Goal: Information Seeking & Learning: Learn about a topic

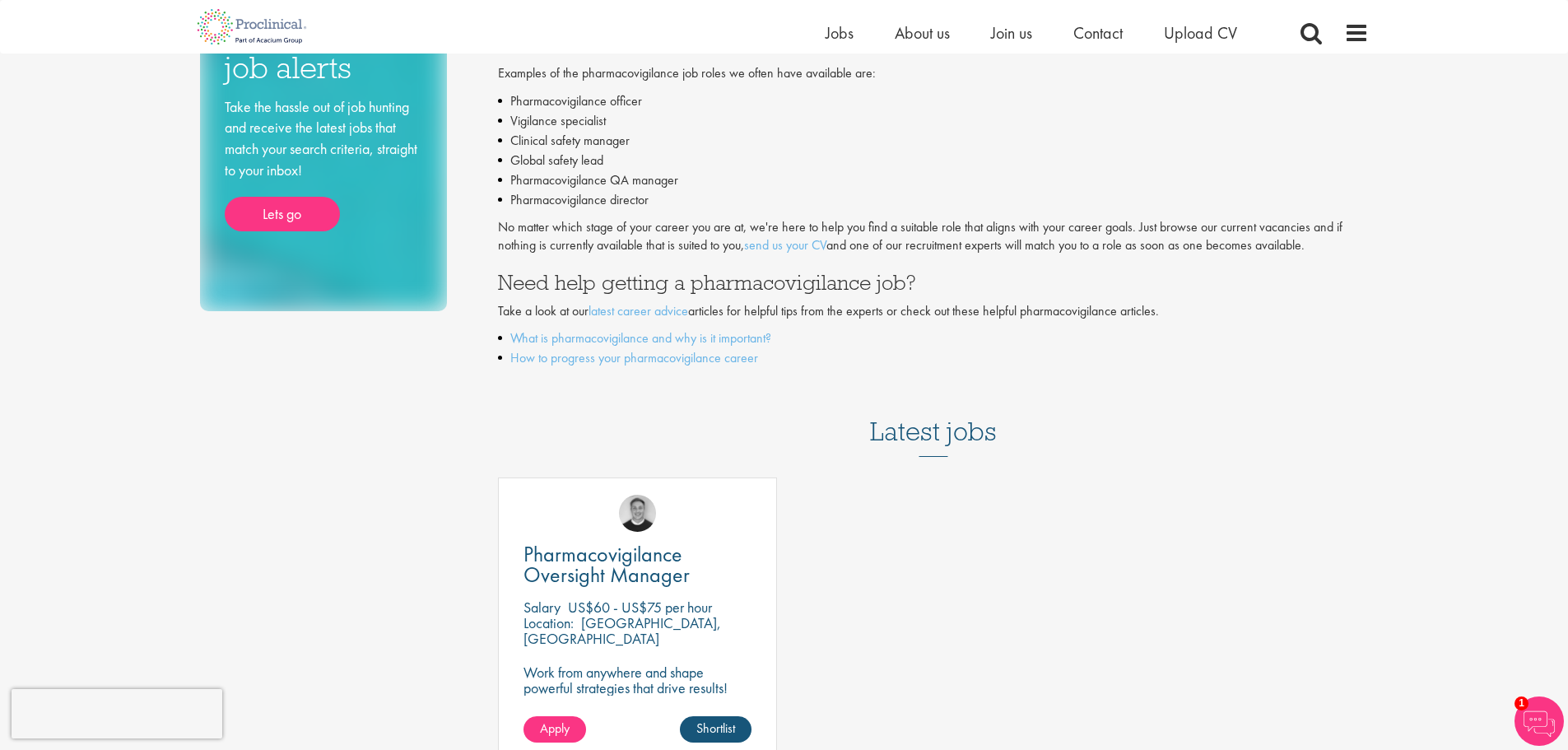
scroll to position [329, 0]
click at [718, 361] on link "How to progress your pharmacovigilance career" at bounding box center [634, 356] width 247 height 17
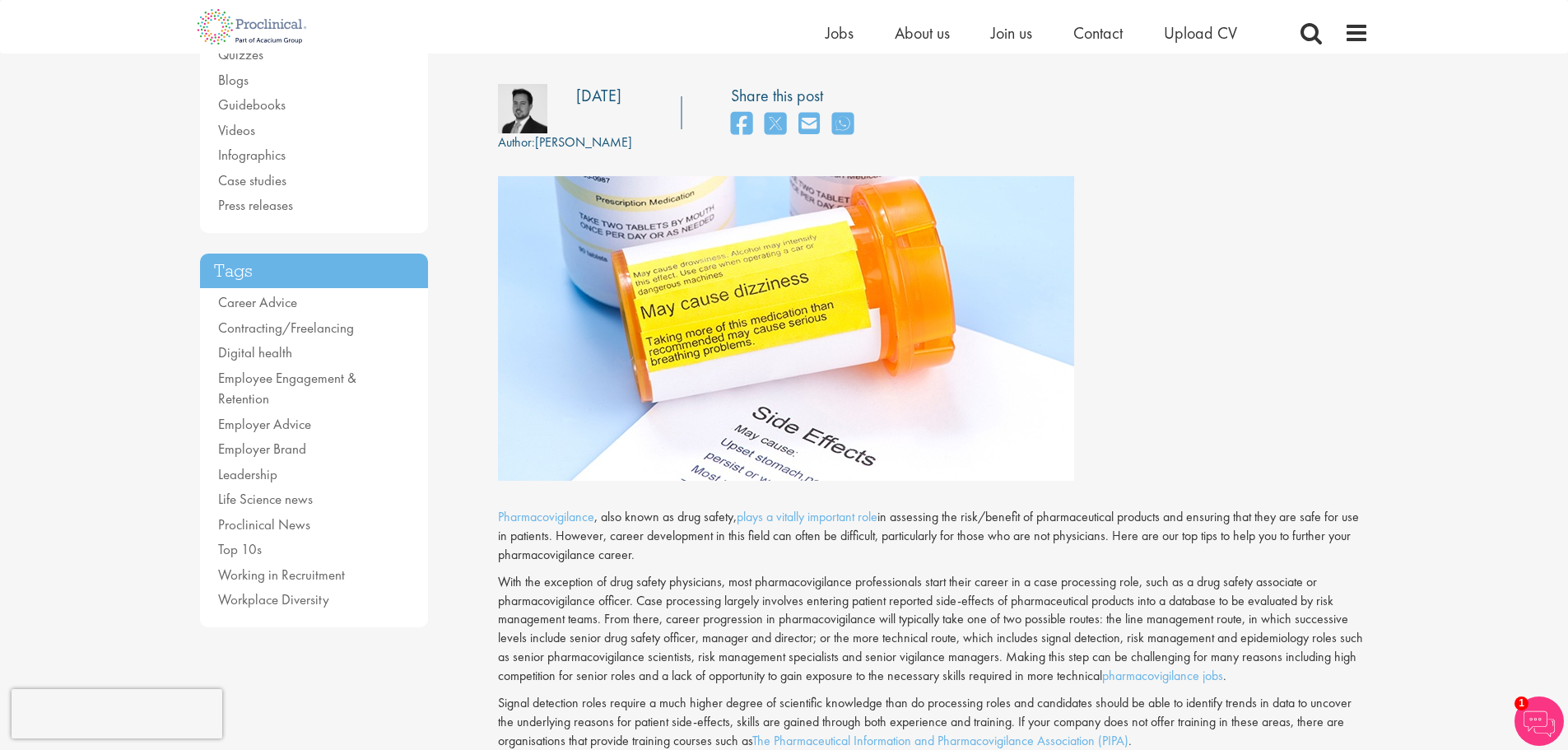
scroll to position [164, 0]
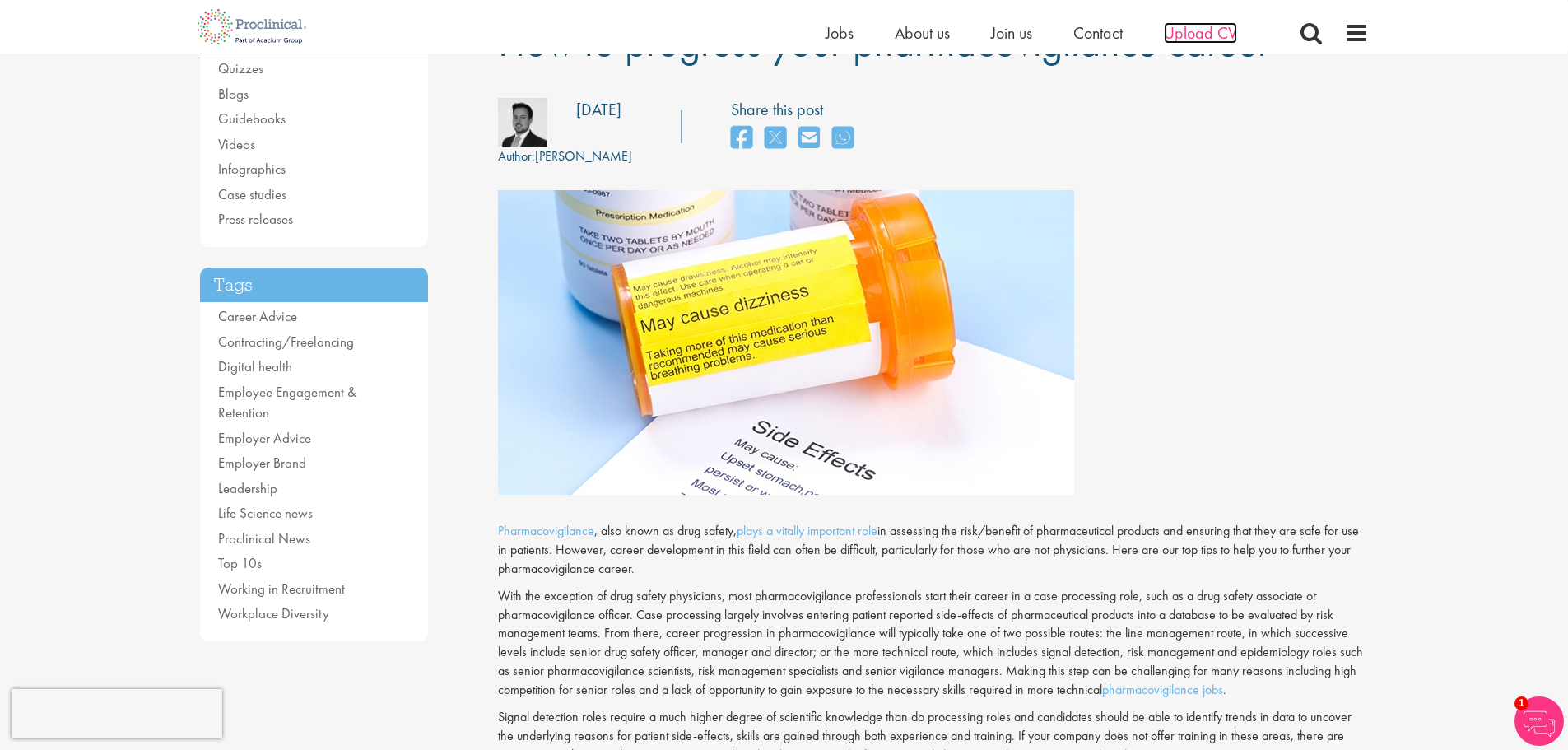
click at [1211, 33] on span "Upload CV" at bounding box center [1200, 33] width 74 height 22
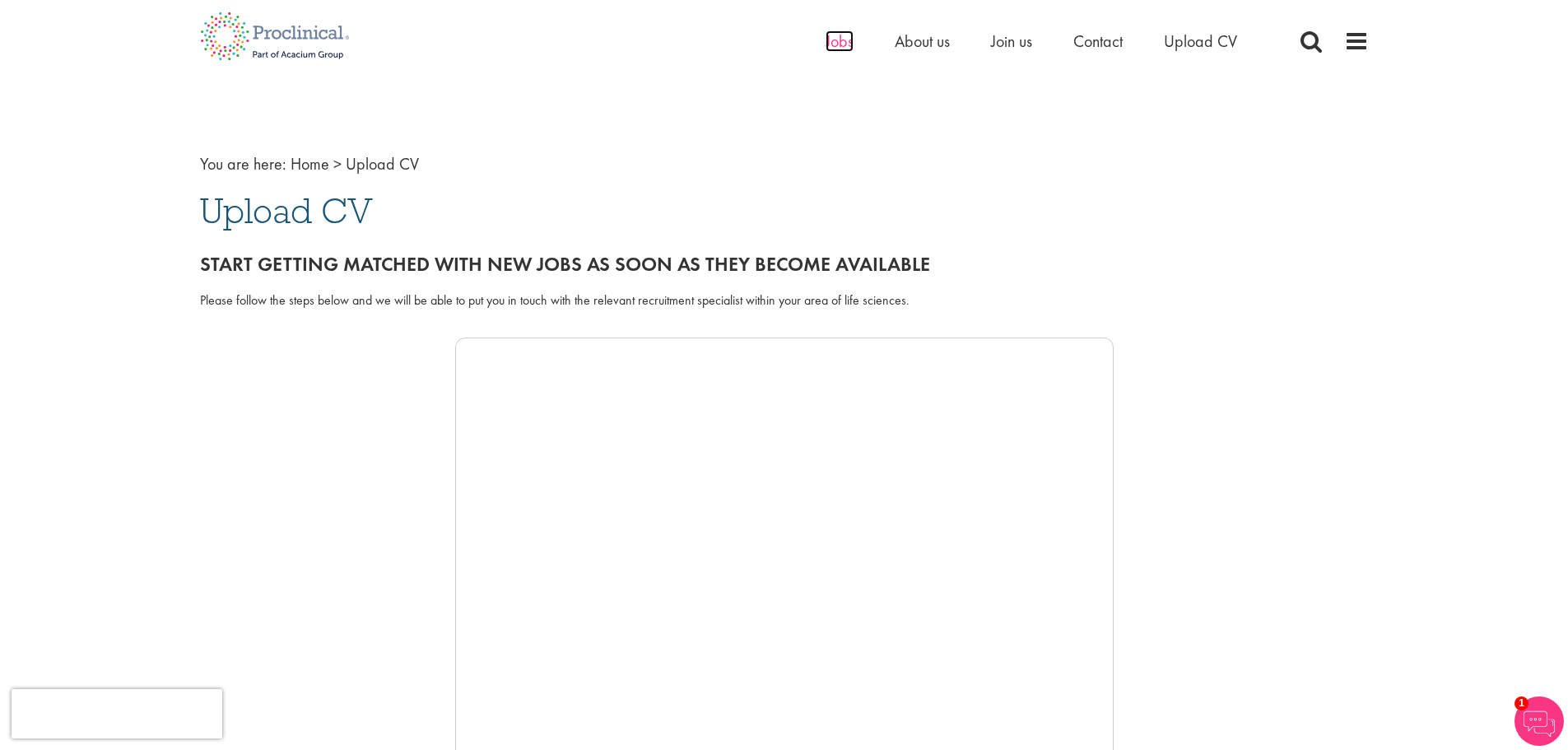
click at [835, 50] on span "Jobs" at bounding box center [839, 41] width 28 height 22
